Goal: Find specific page/section: Find specific page/section

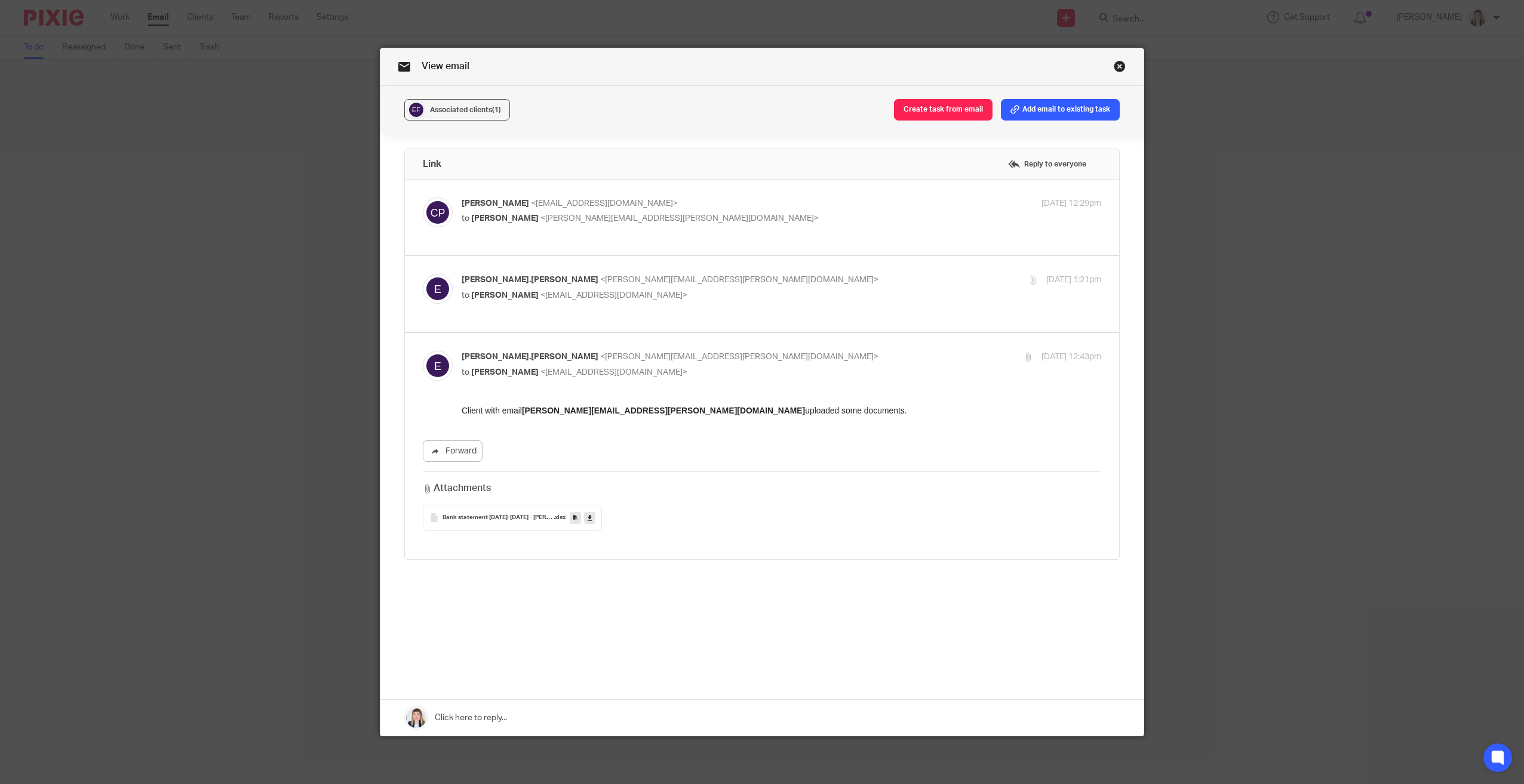
click at [584, 518] on link at bounding box center [590, 518] width 11 height 12
click at [1119, 63] on link "Close this dialog window" at bounding box center [1119, 68] width 12 height 16
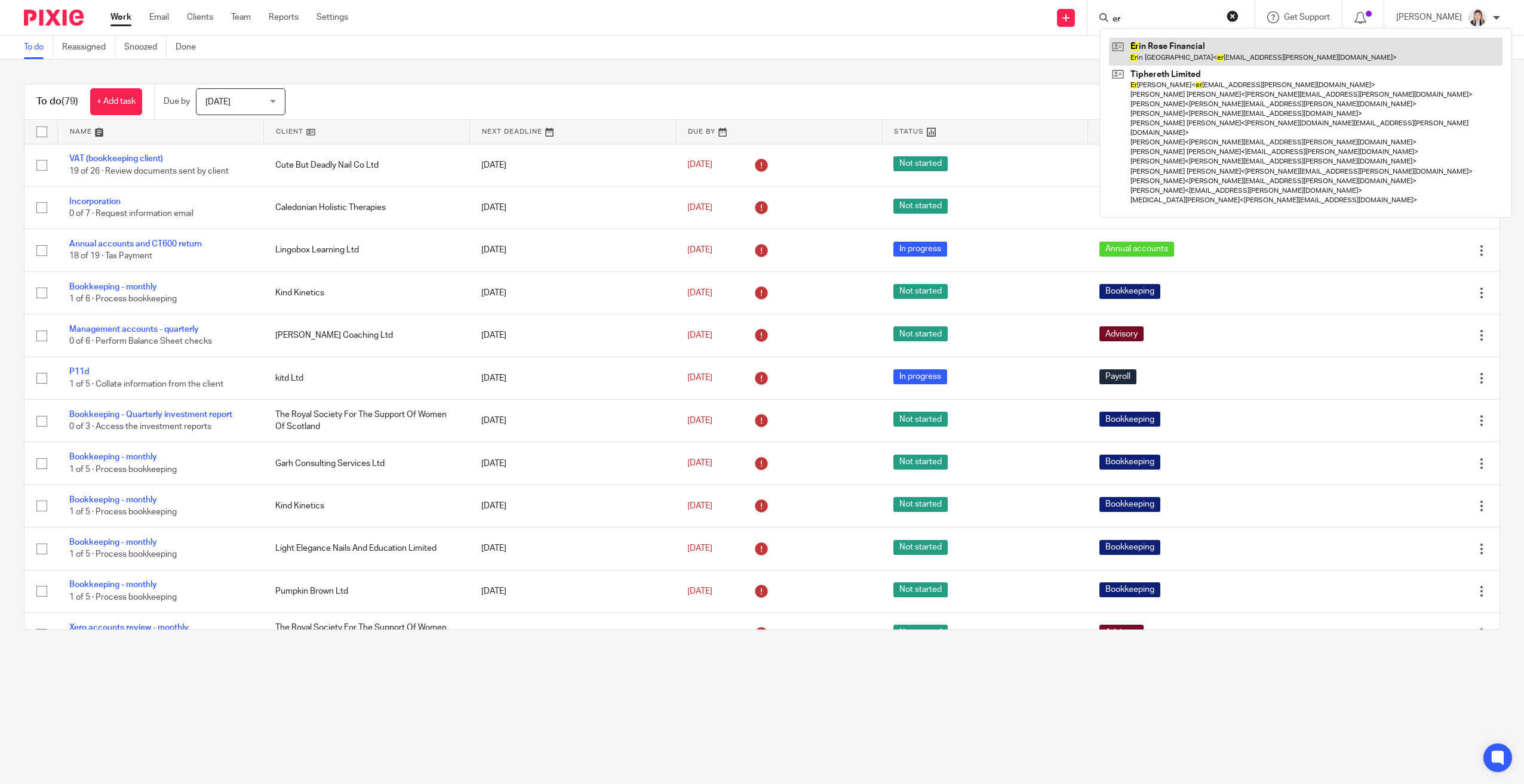
type input "er"
click at [1168, 56] on link at bounding box center [1305, 51] width 394 height 28
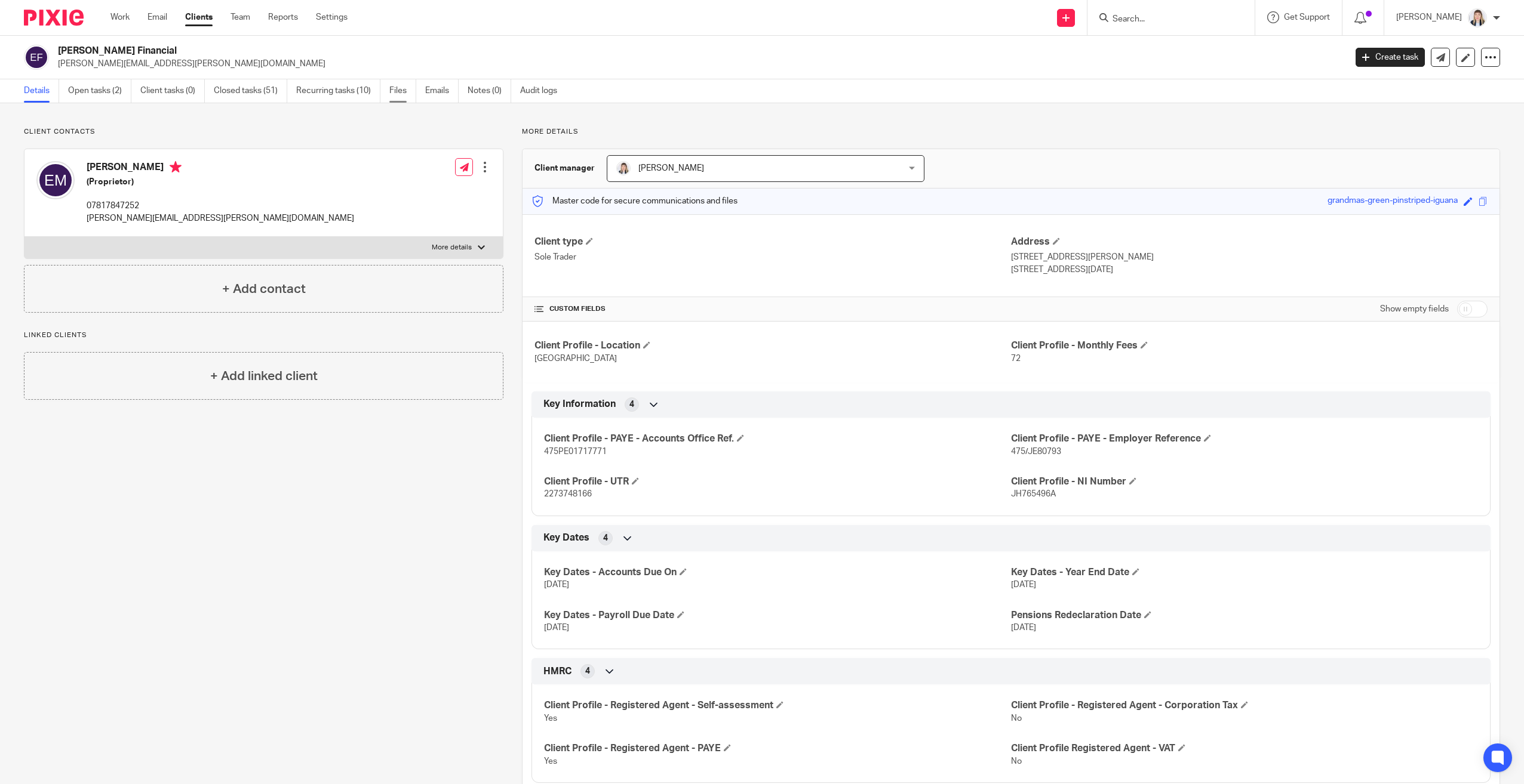
click at [408, 91] on link "Files" at bounding box center [402, 90] width 27 height 23
